Goal: Information Seeking & Learning: Stay updated

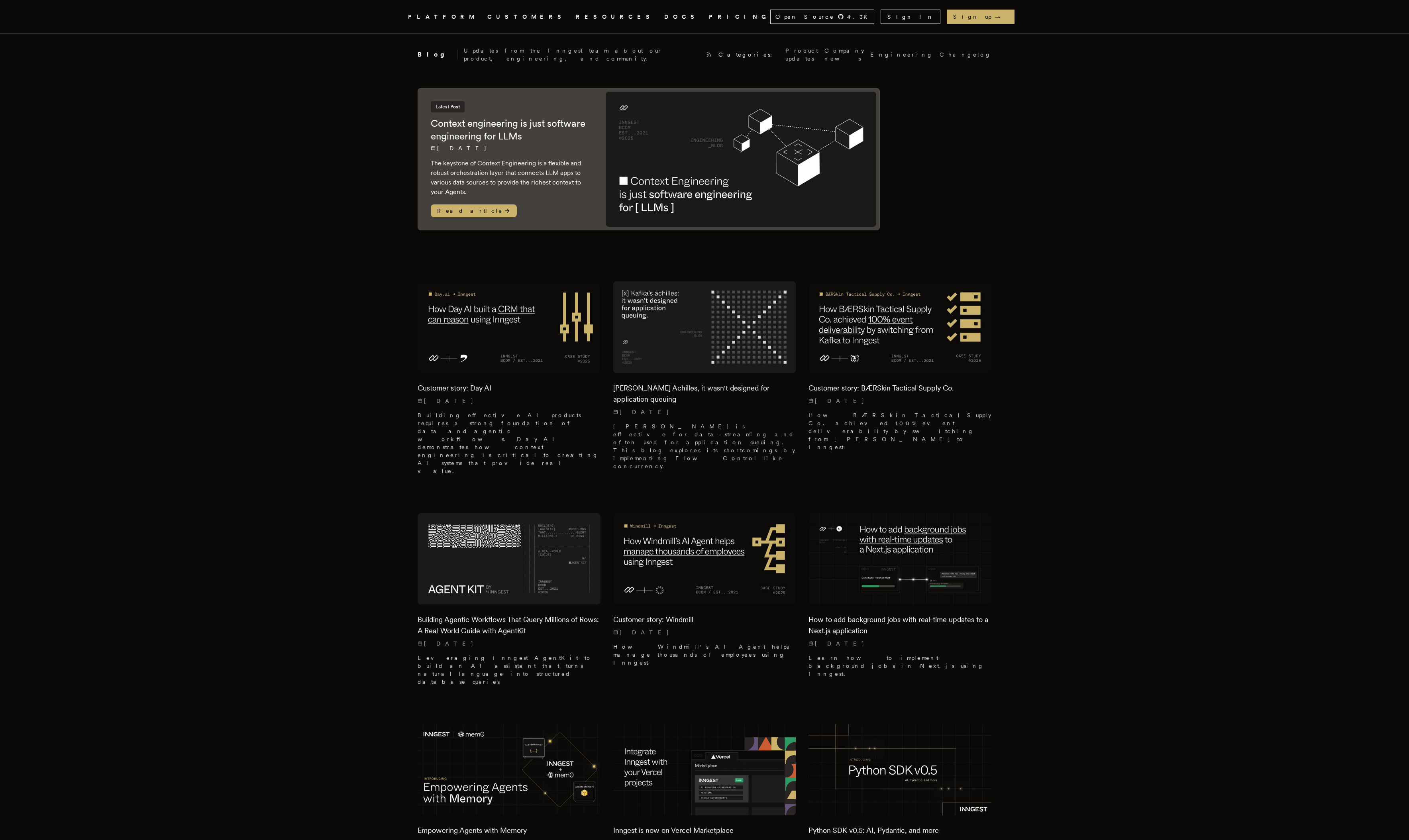
click at [913, 8] on nav "Inngest .cls-1 { fill: #FAFAF9; } PLATFORM CUSTOMERS RESOURCES DOCS PRICING Ope…" at bounding box center [704, 17] width 638 height 34
